Goal: Transaction & Acquisition: Book appointment/travel/reservation

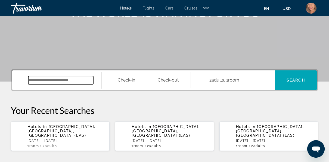
drag, startPoint x: 66, startPoint y: 82, endPoint x: 64, endPoint y: 84, distance: 3.3
click at [66, 82] on input "Search widget" at bounding box center [60, 80] width 65 height 8
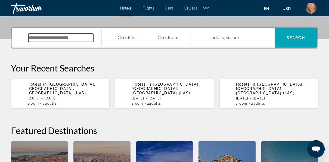
scroll to position [133, 0]
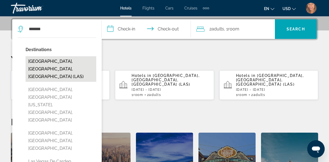
click at [70, 63] on button "[GEOGRAPHIC_DATA], [GEOGRAPHIC_DATA], [GEOGRAPHIC_DATA] (LAS)" at bounding box center [61, 69] width 71 height 26
type input "**********"
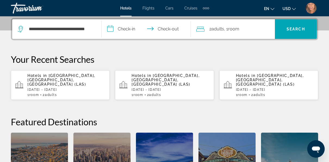
click at [124, 27] on input "**********" at bounding box center [148, 29] width 92 height 21
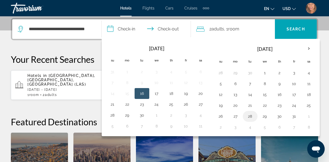
click at [248, 116] on button "28" at bounding box center [250, 117] width 9 height 8
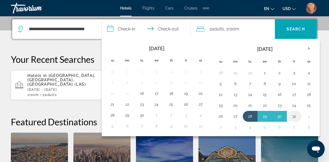
click at [290, 115] on button "31" at bounding box center [294, 117] width 9 height 8
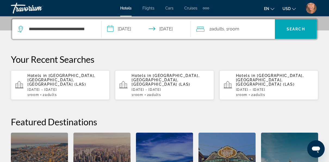
click at [229, 31] on span ", 1 Room rooms" at bounding box center [231, 29] width 15 height 8
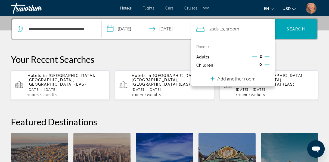
click at [172, 31] on input "**********" at bounding box center [148, 29] width 92 height 21
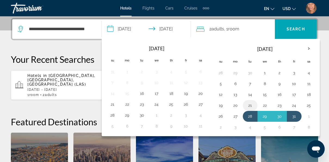
click at [246, 102] on button "21" at bounding box center [250, 106] width 9 height 8
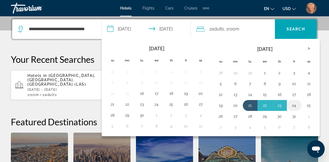
click at [292, 103] on button "24" at bounding box center [294, 106] width 9 height 8
type input "**********"
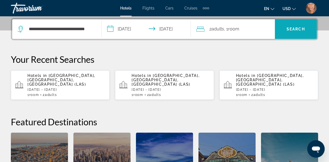
click at [300, 23] on span "Search widget" at bounding box center [296, 29] width 42 height 13
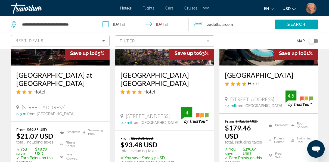
scroll to position [354, 0]
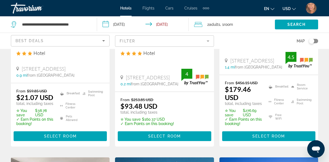
click at [70, 136] on span "Select Room" at bounding box center [60, 136] width 33 height 4
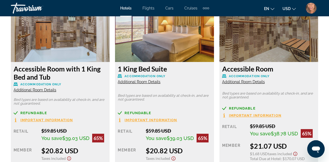
scroll to position [899, 0]
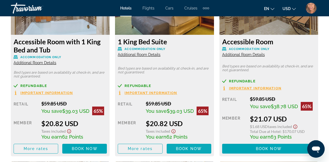
click at [193, 147] on span "Book now" at bounding box center [189, 149] width 26 height 4
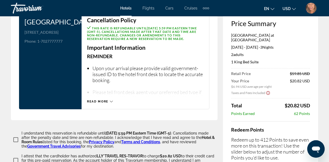
scroll to position [844, 0]
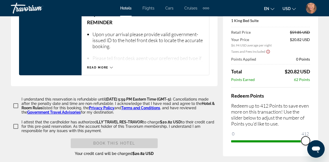
drag, startPoint x: 237, startPoint y: 135, endPoint x: 333, endPoint y: 134, distance: 96.3
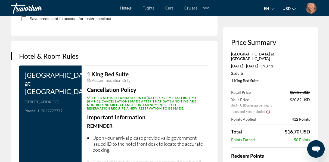
scroll to position [735, 0]
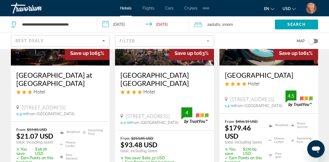
scroll to position [327, 0]
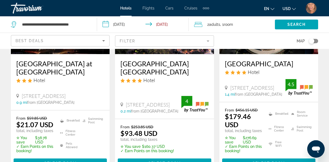
click at [118, 23] on input "**********" at bounding box center [144, 25] width 94 height 18
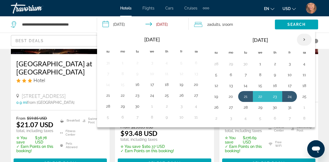
click at [302, 39] on th "Next month" at bounding box center [304, 40] width 15 height 12
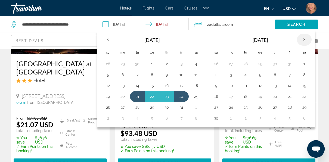
click at [306, 39] on th "Next month" at bounding box center [304, 40] width 15 height 12
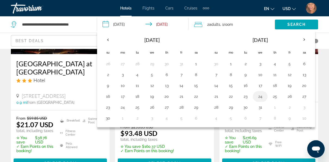
click at [259, 96] on button "24" at bounding box center [260, 97] width 9 height 8
click at [302, 97] on button "27" at bounding box center [304, 97] width 9 height 8
type input "**********"
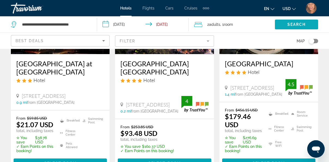
click at [305, 27] on span "Search widget" at bounding box center [296, 24] width 43 height 13
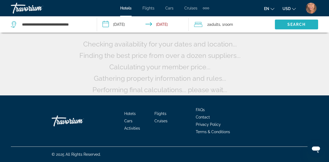
scroll to position [57, 0]
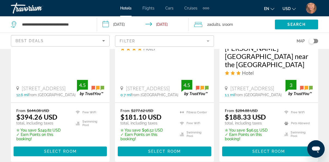
scroll to position [894, 0]
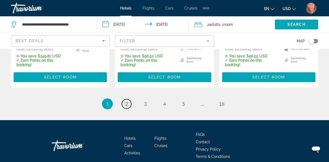
click at [128, 101] on span "2" at bounding box center [126, 104] width 3 height 6
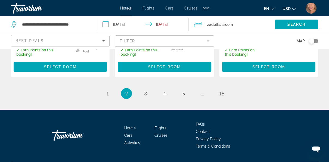
scroll to position [890, 0]
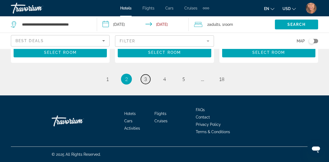
click at [145, 82] on link "page 3" at bounding box center [146, 80] width 10 height 10
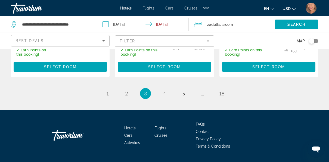
scroll to position [907, 0]
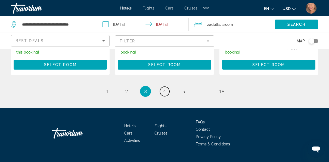
click at [165, 88] on span "4" at bounding box center [164, 91] width 3 height 6
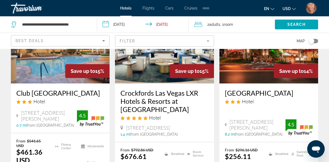
scroll to position [844, 0]
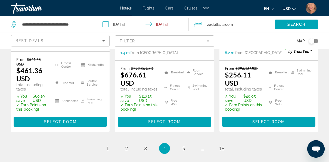
click at [127, 40] on mat-form-field "Filter" at bounding box center [164, 40] width 99 height 11
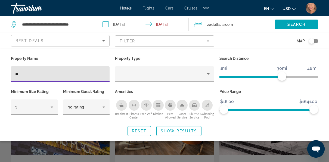
type input "**"
click at [245, 157] on div "Search widget" at bounding box center [164, 122] width 329 height 81
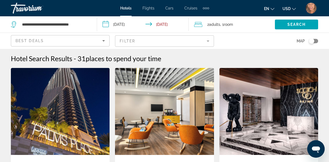
click at [151, 42] on mat-form-field "Filter" at bounding box center [164, 40] width 99 height 11
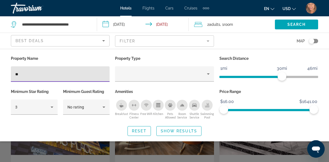
click at [23, 75] on input "**" at bounding box center [60, 74] width 90 height 7
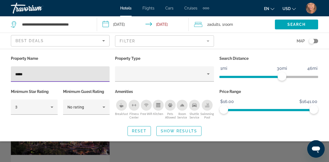
type input "*****"
click at [241, 149] on div "Search widget" at bounding box center [164, 122] width 329 height 81
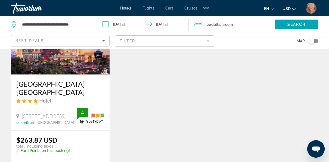
scroll to position [82, 0]
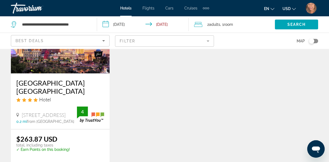
click at [312, 6] on img "User Menu" at bounding box center [311, 8] width 11 height 11
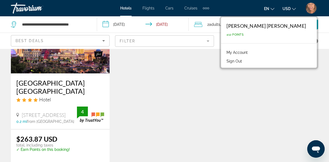
click at [251, 52] on link "My Account" at bounding box center [237, 52] width 27 height 7
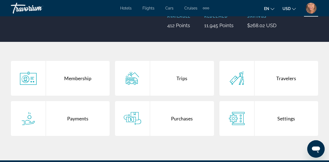
scroll to position [82, 0]
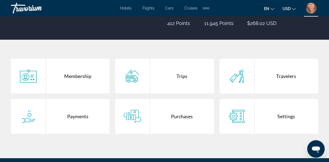
click at [191, 117] on div "Purchases" at bounding box center [182, 116] width 64 height 35
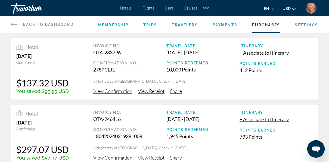
click at [156, 92] on span "View Receipt" at bounding box center [151, 91] width 27 height 6
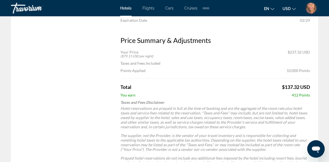
scroll to position [218, 0]
